Goal: Task Accomplishment & Management: Manage account settings

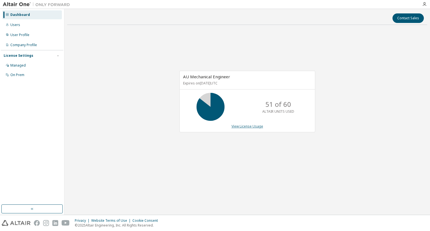
click at [250, 125] on link "View License Usage" at bounding box center [248, 126] width 32 height 5
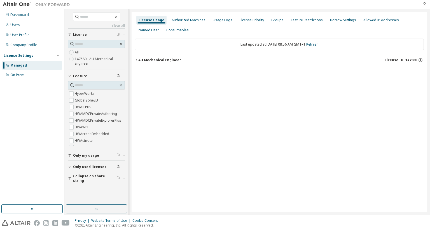
click at [150, 61] on div "AU Mechanical Engineer" at bounding box center [159, 60] width 43 height 4
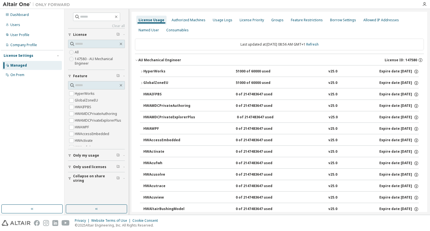
click at [156, 70] on div "HyperWorks" at bounding box center [168, 71] width 50 height 5
